Goal: Find specific page/section: Find specific page/section

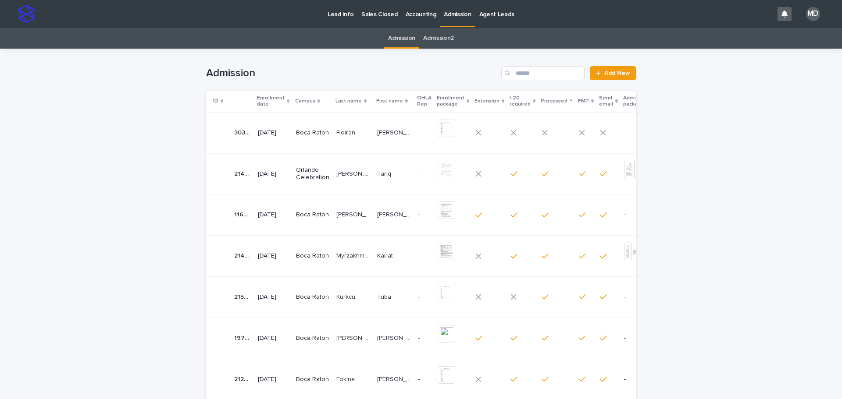
click at [269, 99] on p "Enrollment date" at bounding box center [271, 101] width 28 height 16
click at [269, 98] on p "Enrollment date" at bounding box center [271, 101] width 28 height 16
click at [338, 175] on p "[PERSON_NAME]" at bounding box center [354, 173] width 36 height 9
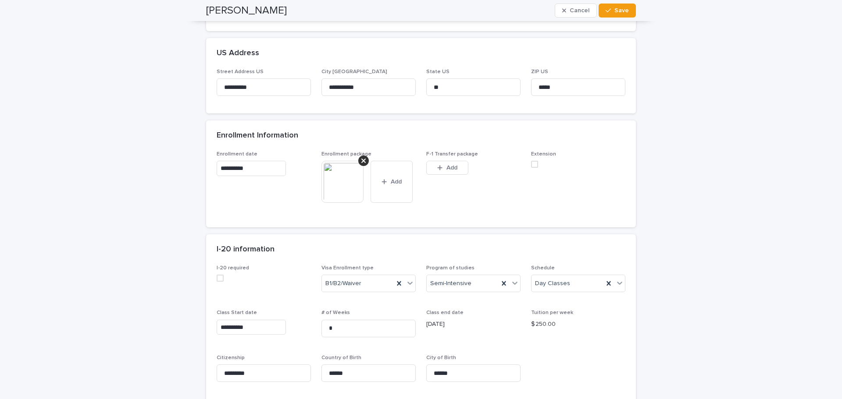
scroll to position [482, 0]
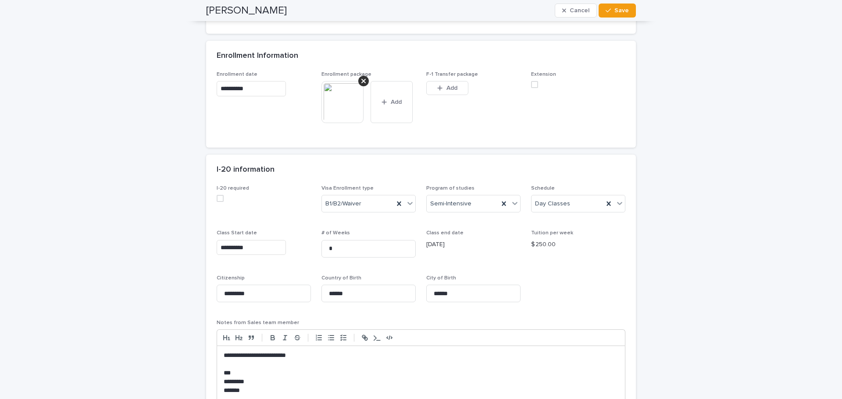
click at [340, 105] on img at bounding box center [342, 102] width 42 height 42
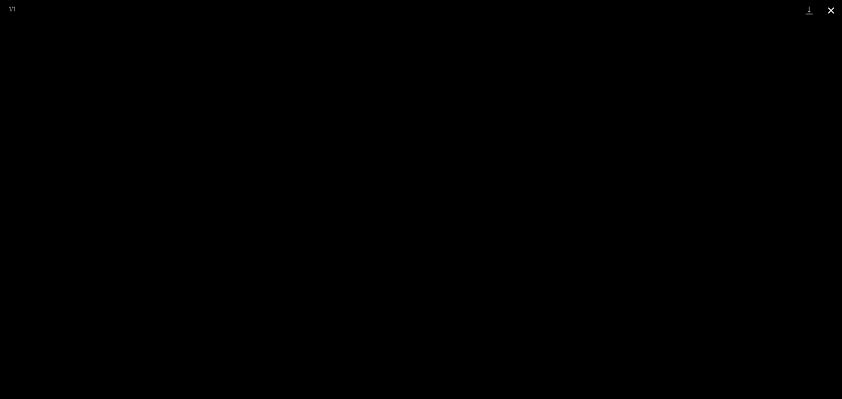
click at [829, 6] on button "Close gallery" at bounding box center [831, 10] width 22 height 21
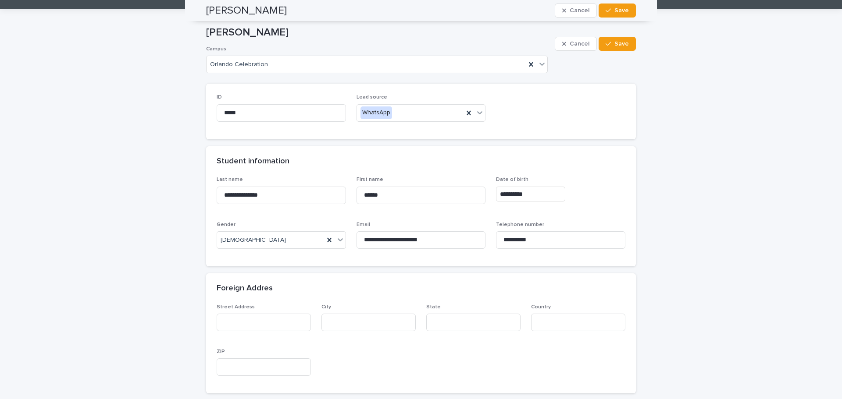
scroll to position [0, 0]
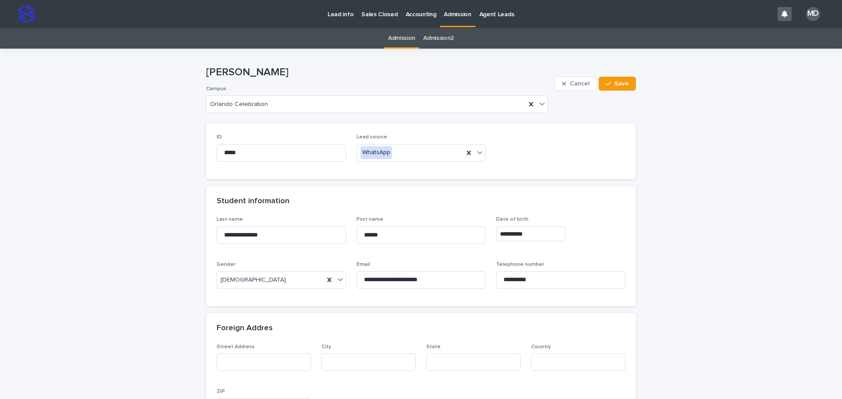
click at [444, 15] on p "Admission" at bounding box center [457, 9] width 27 height 18
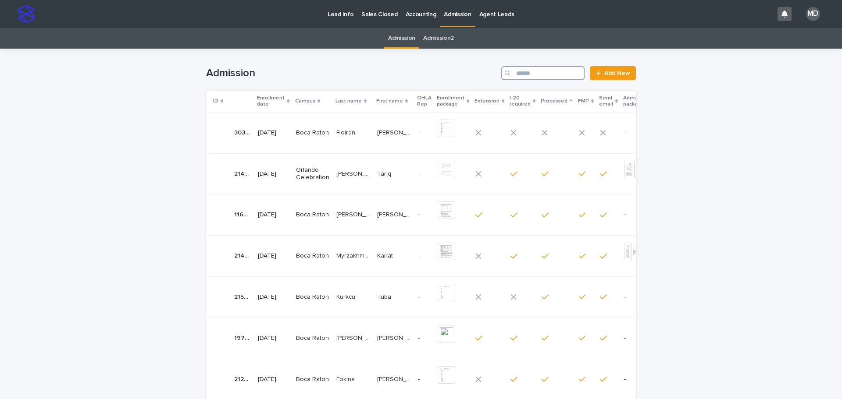
click at [525, 73] on input "Search" at bounding box center [542, 73] width 83 height 14
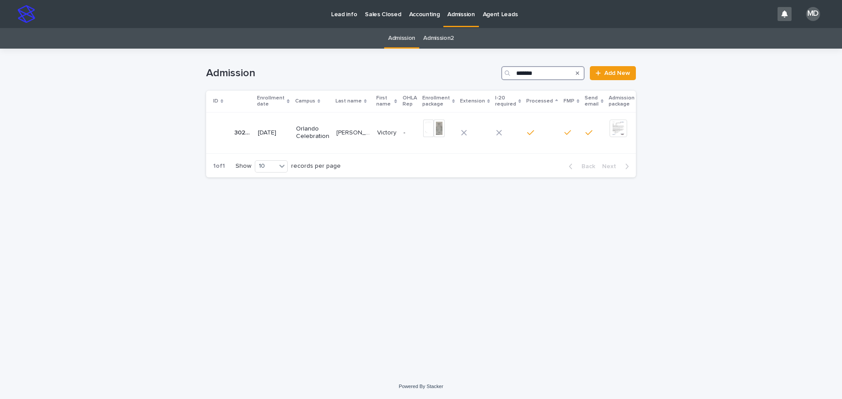
type input "*******"
click at [360, 128] on p "[PERSON_NAME]" at bounding box center [354, 132] width 36 height 9
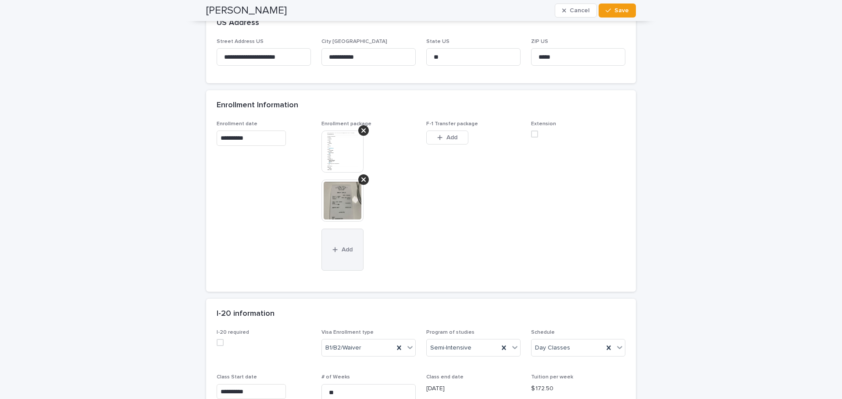
scroll to position [438, 0]
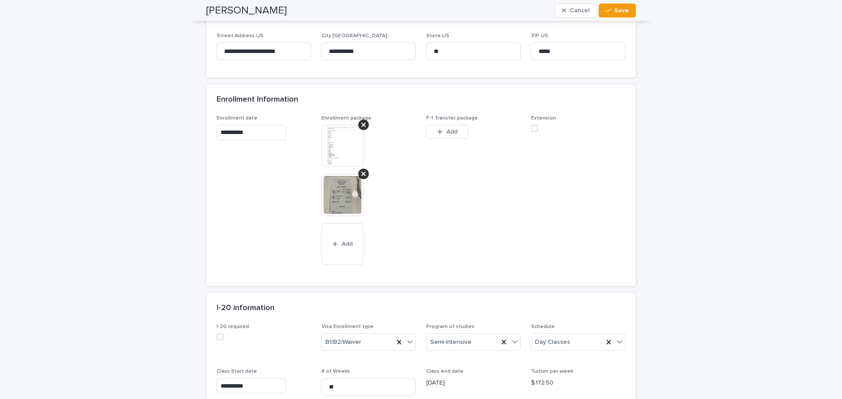
click at [334, 141] on img at bounding box center [342, 146] width 42 height 42
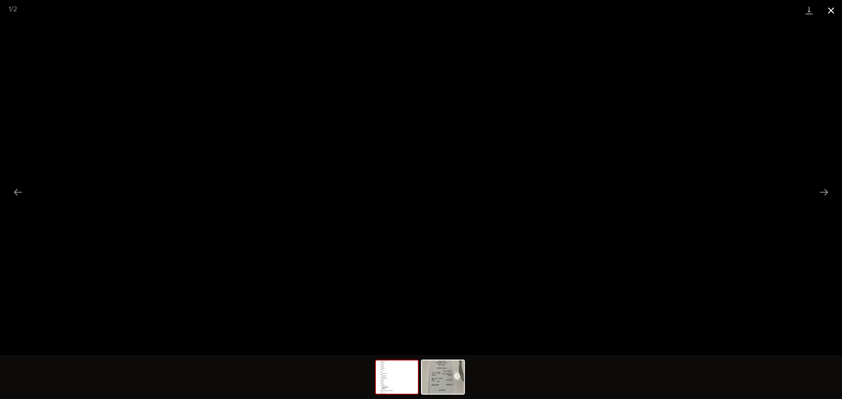
click at [835, 10] on button "Close gallery" at bounding box center [831, 10] width 22 height 21
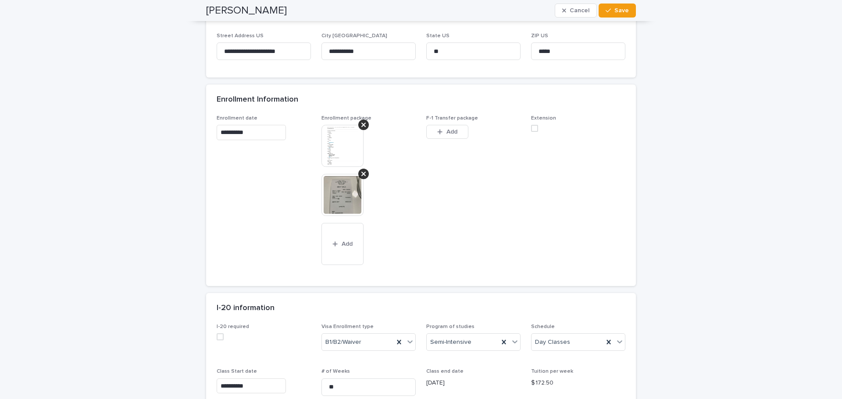
click at [338, 188] on img at bounding box center [342, 195] width 42 height 42
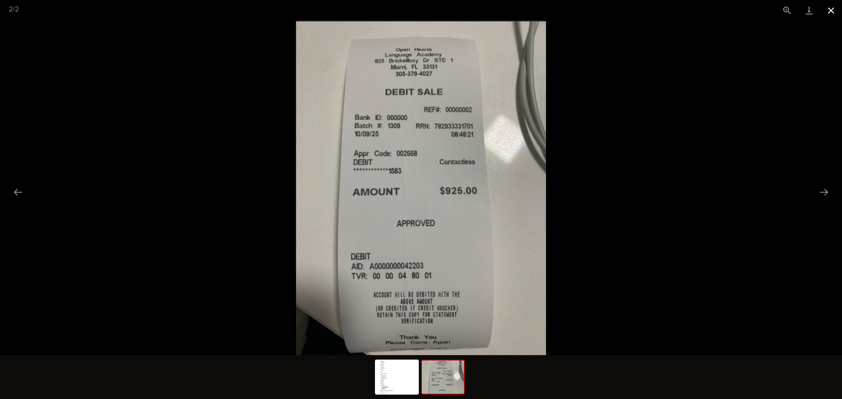
click at [826, 12] on button "Close gallery" at bounding box center [831, 10] width 22 height 21
